Goal: Find specific page/section: Find specific page/section

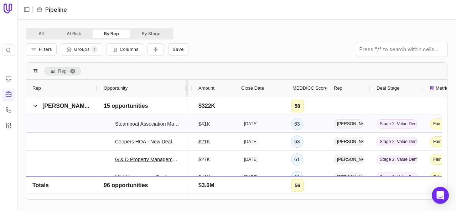
scroll to position [178, 0]
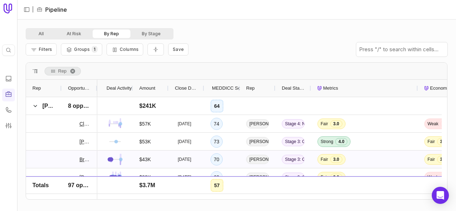
scroll to position [595, 0]
